Goal: Information Seeking & Learning: Find specific fact

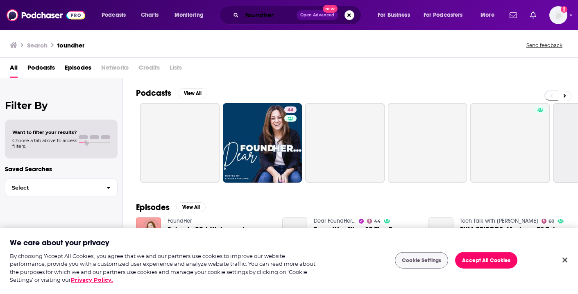
click at [267, 18] on input "foundher" at bounding box center [269, 15] width 54 height 13
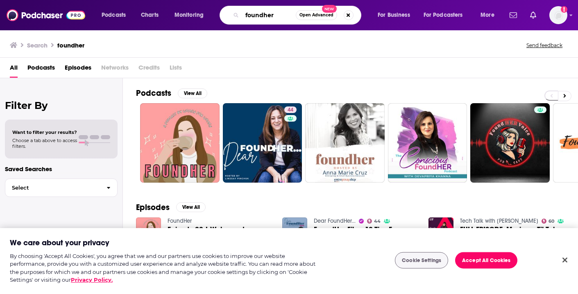
click at [262, 16] on input "foundher" at bounding box center [269, 15] width 54 height 13
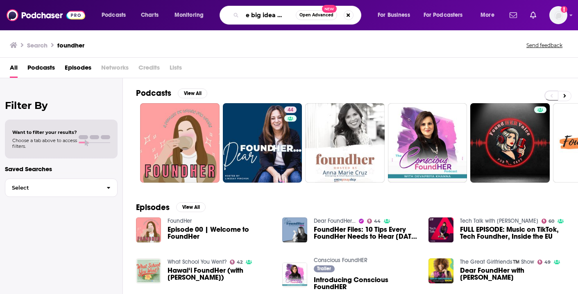
scroll to position [0, 13]
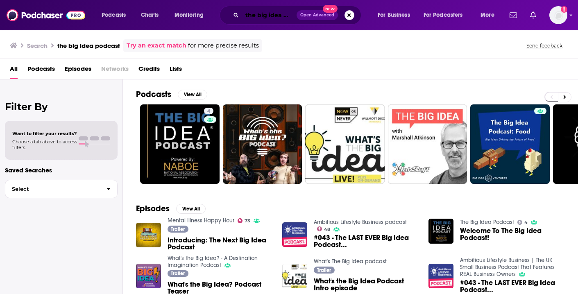
click at [272, 17] on input "the big idea podcast" at bounding box center [269, 15] width 54 height 13
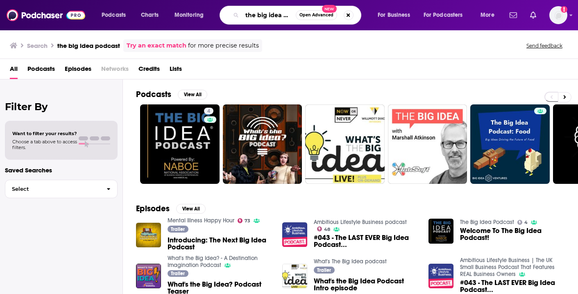
click at [272, 17] on input "the big idea podcast" at bounding box center [269, 15] width 54 height 13
click at [284, 17] on input "the big idea podcast" at bounding box center [269, 15] width 54 height 13
type input "the big idea yahoo"
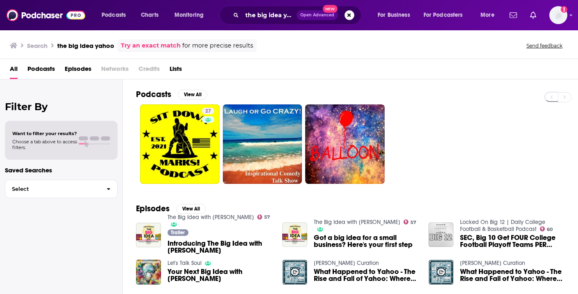
click at [207, 248] on span "Introducing The Big Idea with [PERSON_NAME]" at bounding box center [219, 247] width 105 height 14
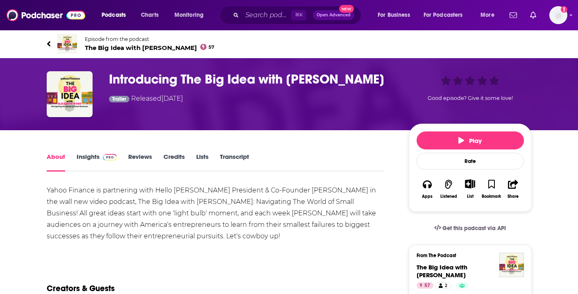
scroll to position [19, 0]
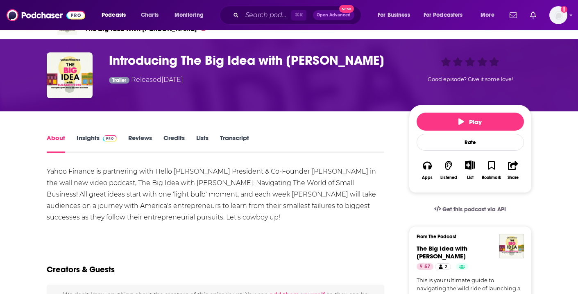
click at [106, 142] on span at bounding box center [110, 138] width 14 height 8
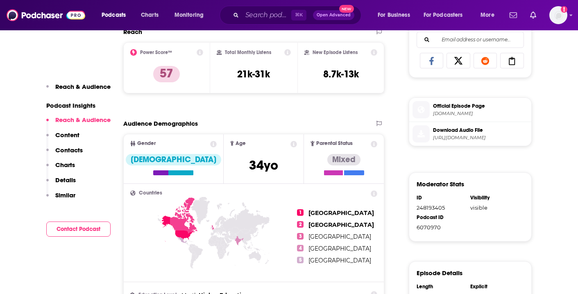
scroll to position [317, 0]
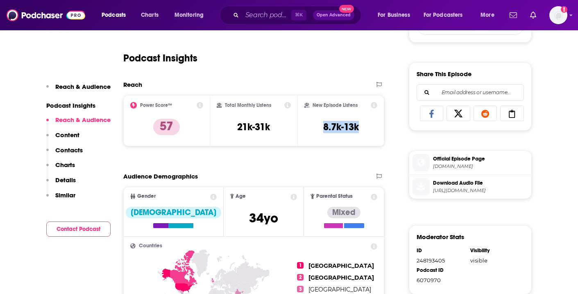
drag, startPoint x: 361, startPoint y: 126, endPoint x: 321, endPoint y: 127, distance: 40.1
click at [321, 127] on div "New Episode Listens 8.7k-13k" at bounding box center [340, 121] width 73 height 38
copy h3 "8.7k-13k"
drag, startPoint x: 271, startPoint y: 126, endPoint x: 236, endPoint y: 126, distance: 34.8
click at [236, 126] on div "Total Monthly Listens 21k-31k" at bounding box center [254, 121] width 74 height 38
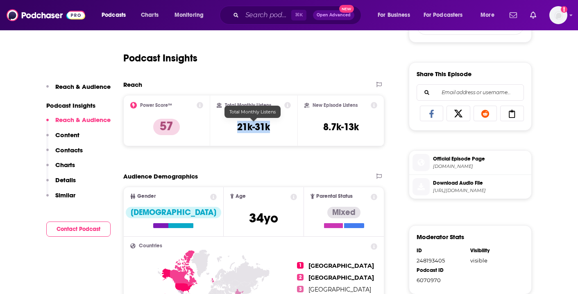
copy h3 "21k-31k"
